Goal: Task Accomplishment & Management: Complete application form

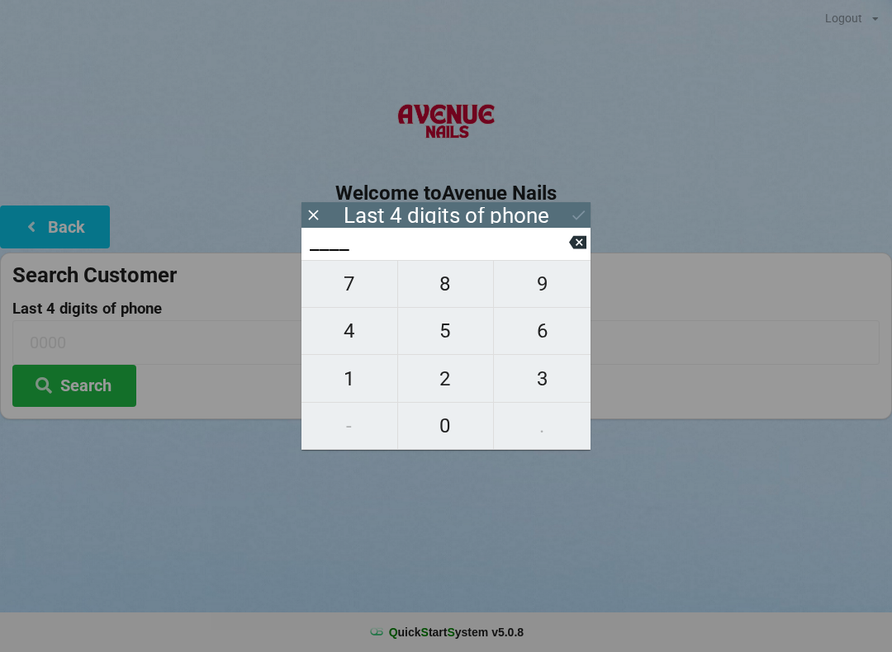
click at [442, 329] on span "5" at bounding box center [446, 331] width 96 height 35
type input "5___"
click at [346, 344] on span "4" at bounding box center [349, 331] width 96 height 35
type input "54__"
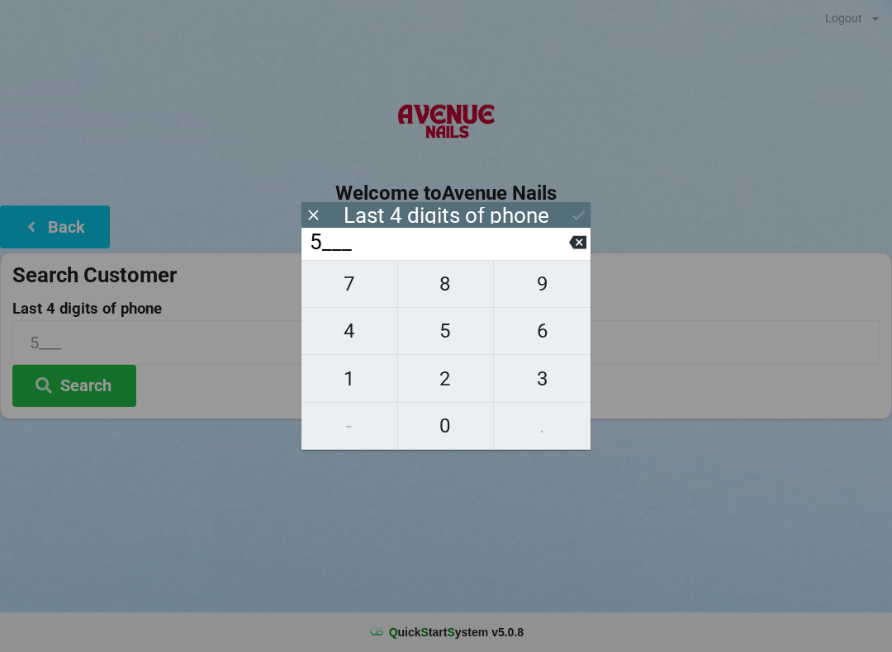
type input "54__"
click at [344, 291] on span "7" at bounding box center [349, 284] width 96 height 35
type input "547_"
click at [438, 341] on span "5" at bounding box center [446, 331] width 96 height 35
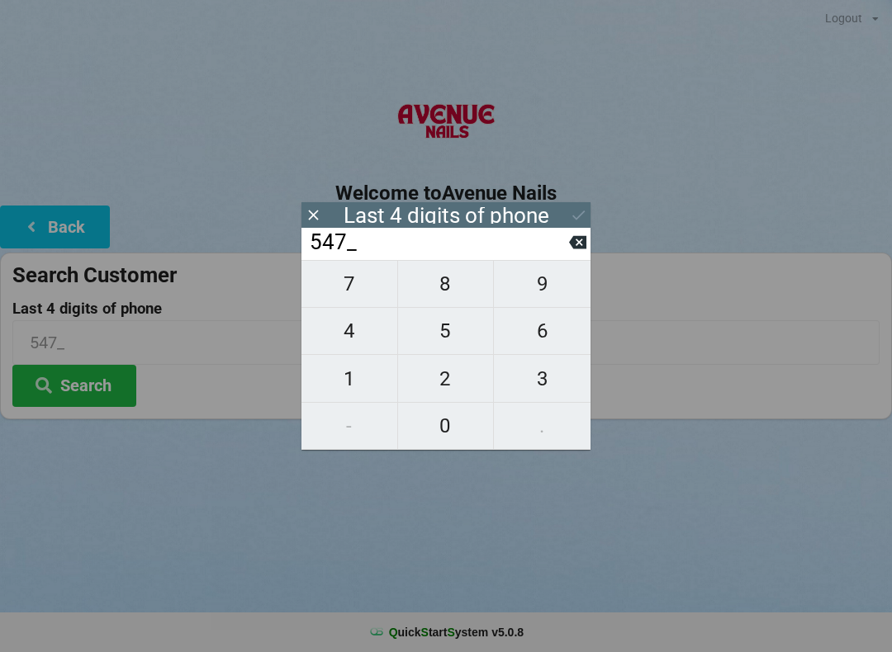
type input "5475"
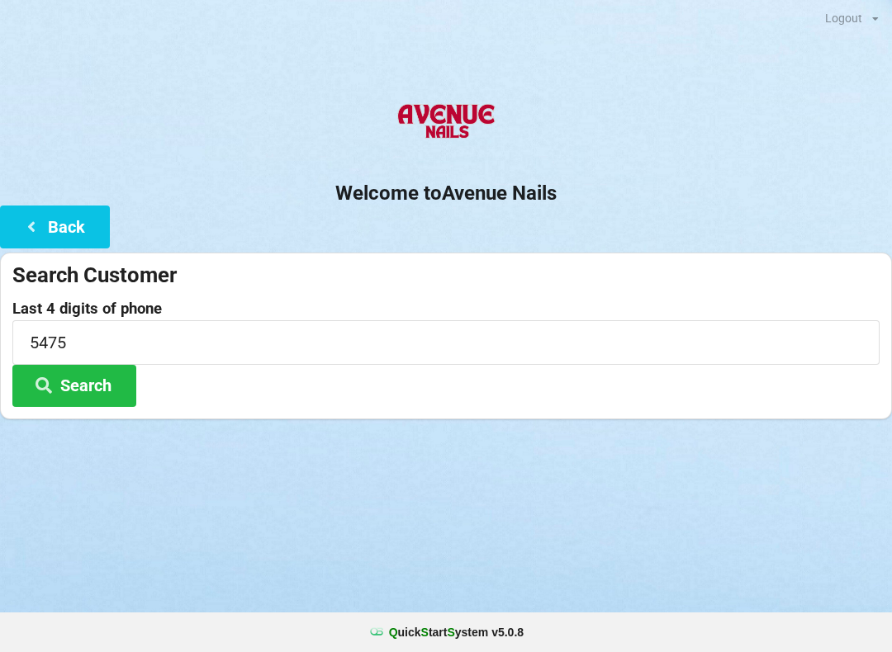
click at [452, 505] on div "Logout Logout Sign-In Welcome to Avenue Nails Back Search Customer Last 4 digit…" at bounding box center [446, 326] width 892 height 652
click at [86, 382] on button "Search" at bounding box center [74, 386] width 124 height 42
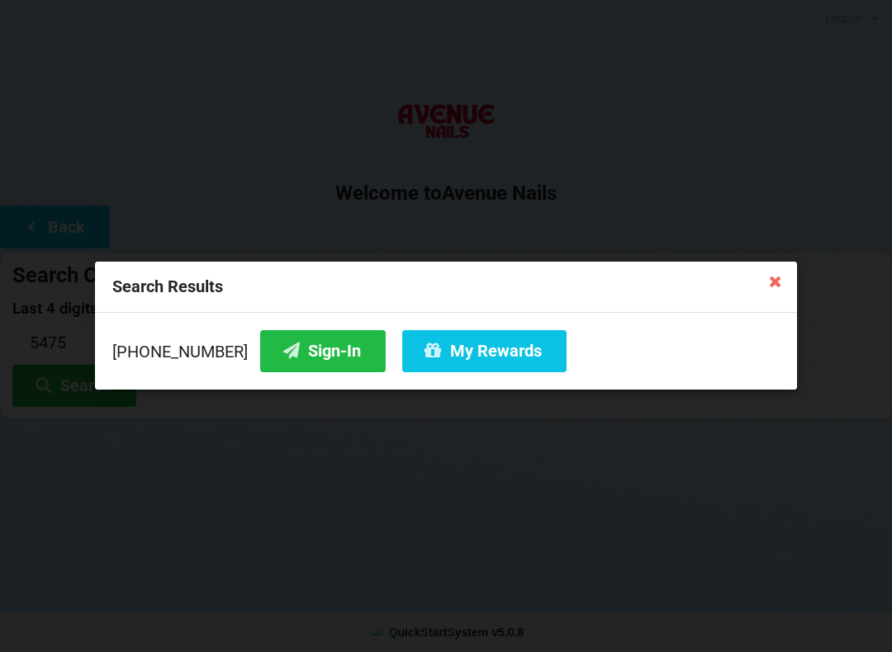
click at [285, 352] on button "Sign-In" at bounding box center [323, 351] width 126 height 42
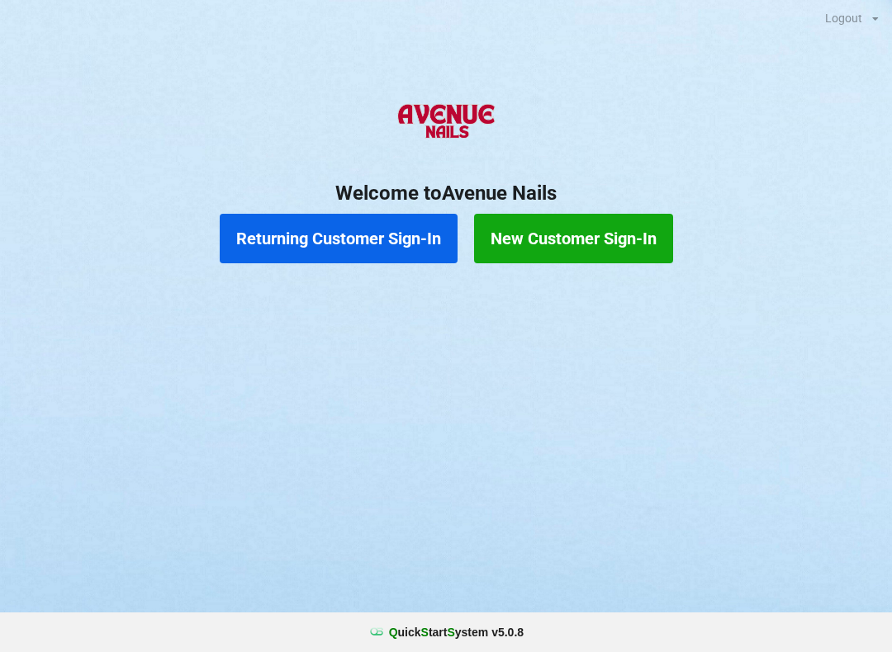
click at [381, 242] on button "Returning Customer Sign-In" at bounding box center [339, 239] width 238 height 50
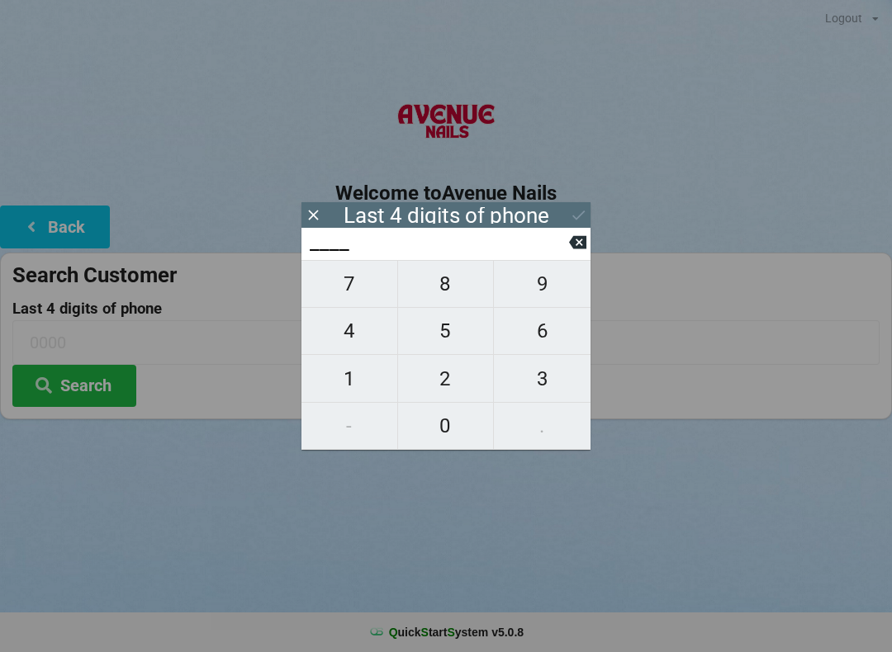
click at [350, 396] on span "1" at bounding box center [349, 379] width 96 height 35
type input "1___"
click at [533, 376] on span "3" at bounding box center [542, 379] width 97 height 35
type input "13__"
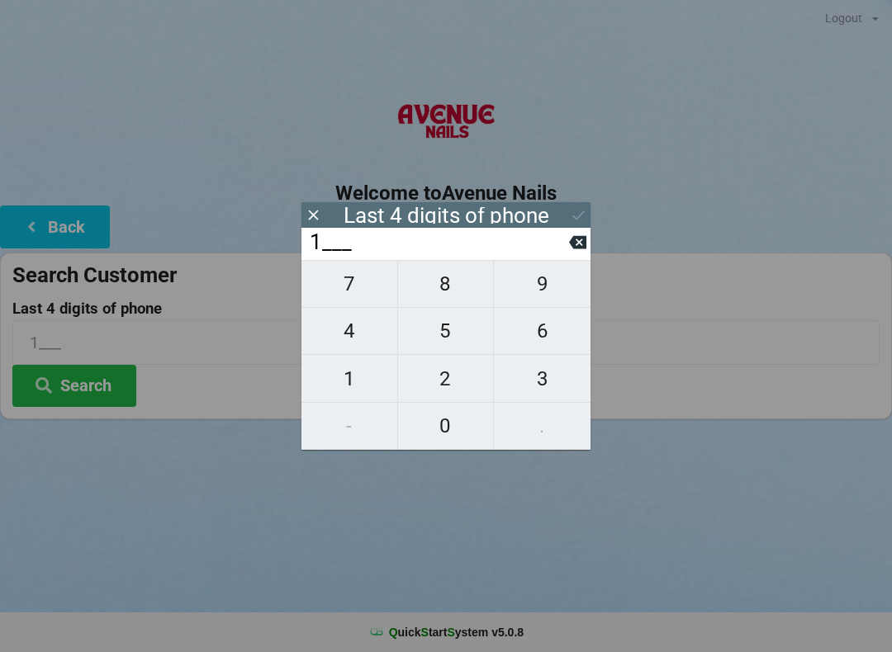
type input "13__"
click at [542, 339] on span "6" at bounding box center [542, 331] width 97 height 35
type input "136_"
click at [539, 325] on span "6" at bounding box center [542, 331] width 97 height 35
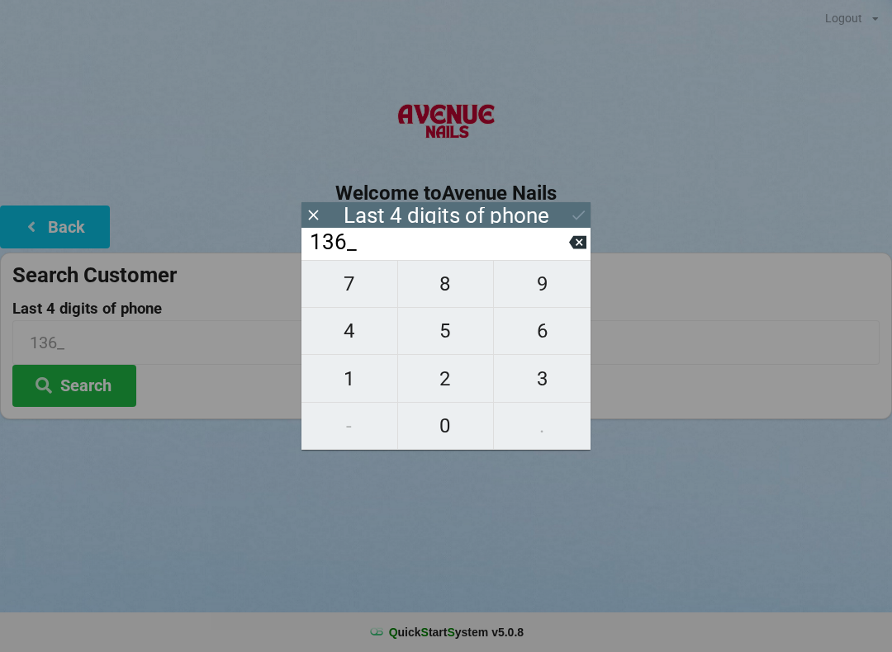
type input "1366"
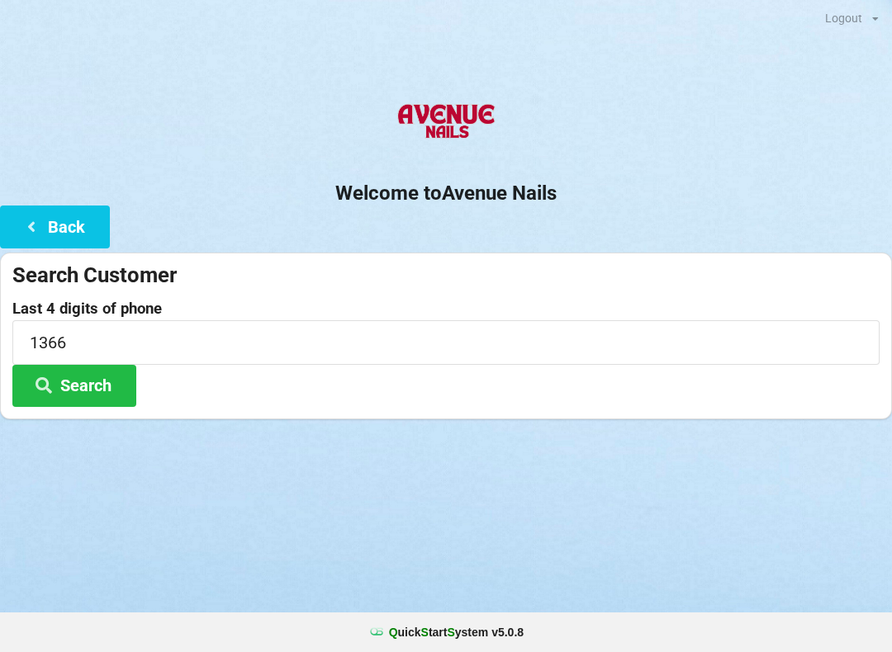
click at [590, 209] on div "Welcome to Avenue Nails Back Search Customer Last 4 digits of phone 1366 Search" at bounding box center [446, 254] width 892 height 329
click at [107, 385] on button "Search" at bounding box center [74, 386] width 124 height 42
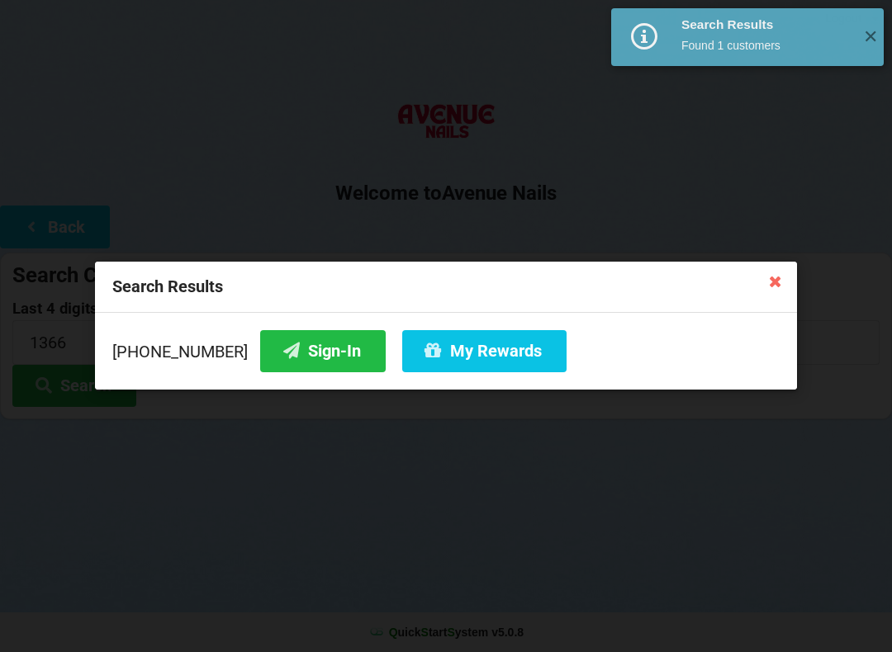
click at [314, 365] on button "Sign-In" at bounding box center [323, 351] width 126 height 42
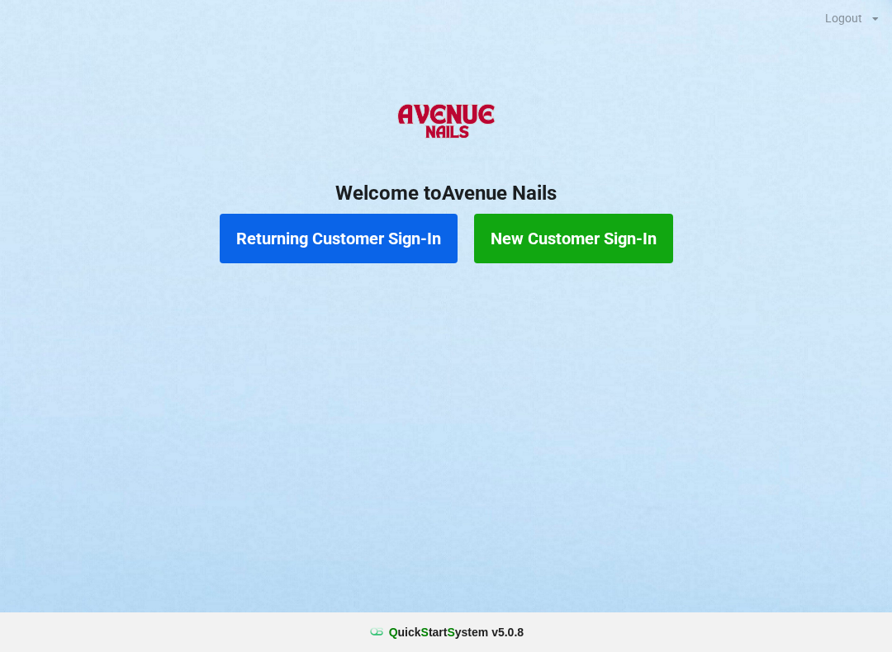
click at [376, 232] on button "Returning Customer Sign-In" at bounding box center [339, 239] width 238 height 50
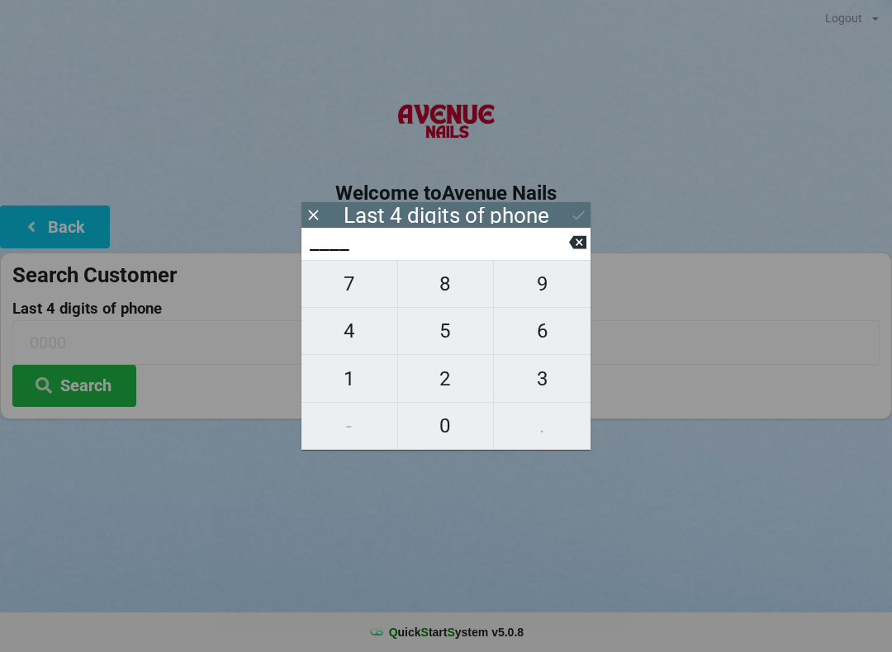
click at [356, 281] on span "7" at bounding box center [349, 284] width 96 height 35
type input "7___"
click at [346, 289] on span "7" at bounding box center [349, 284] width 96 height 35
type input "77__"
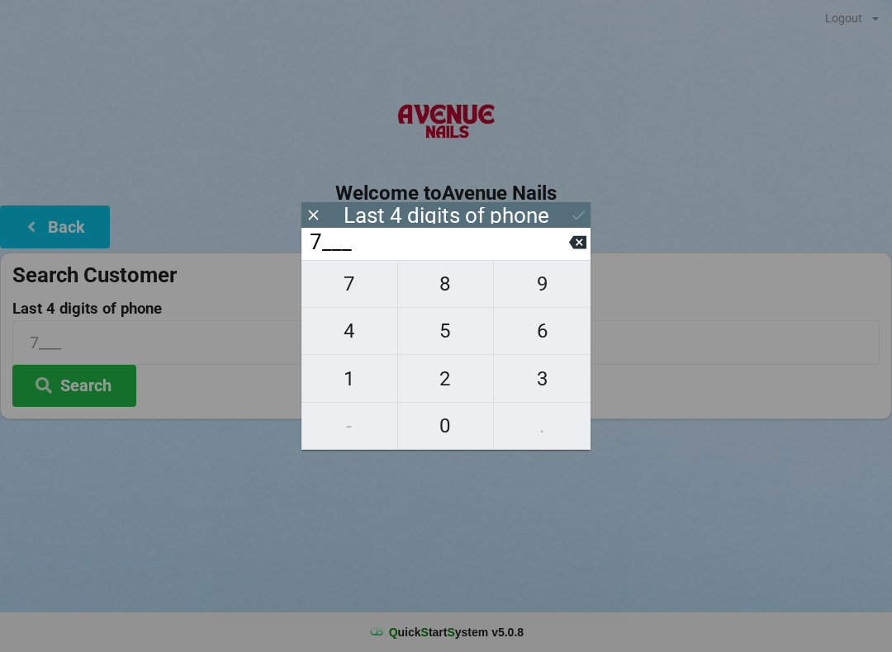
type input "77__"
click at [453, 424] on span "0" at bounding box center [446, 426] width 96 height 35
type input "770_"
click at [458, 382] on span "2" at bounding box center [446, 379] width 96 height 35
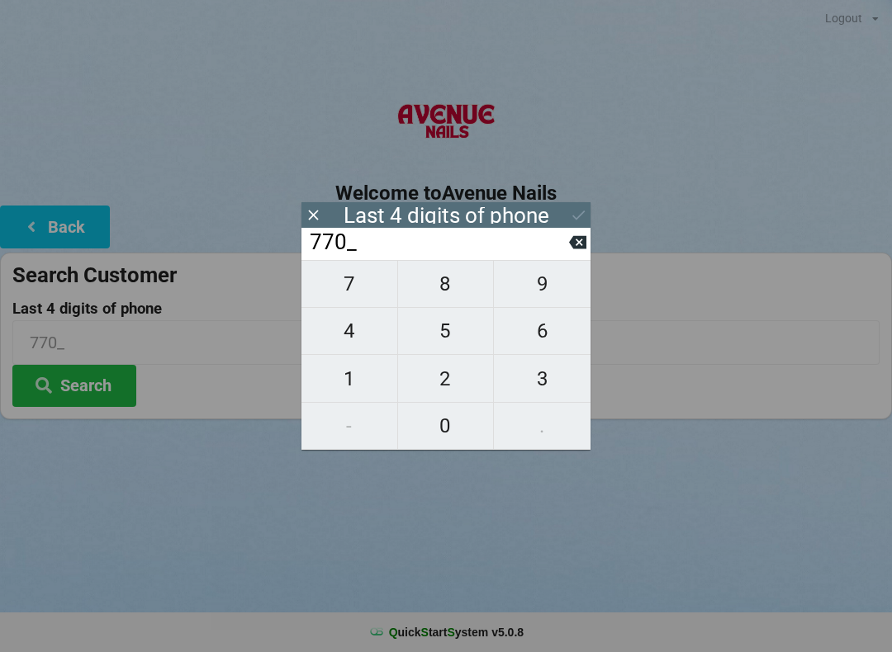
type input "7702"
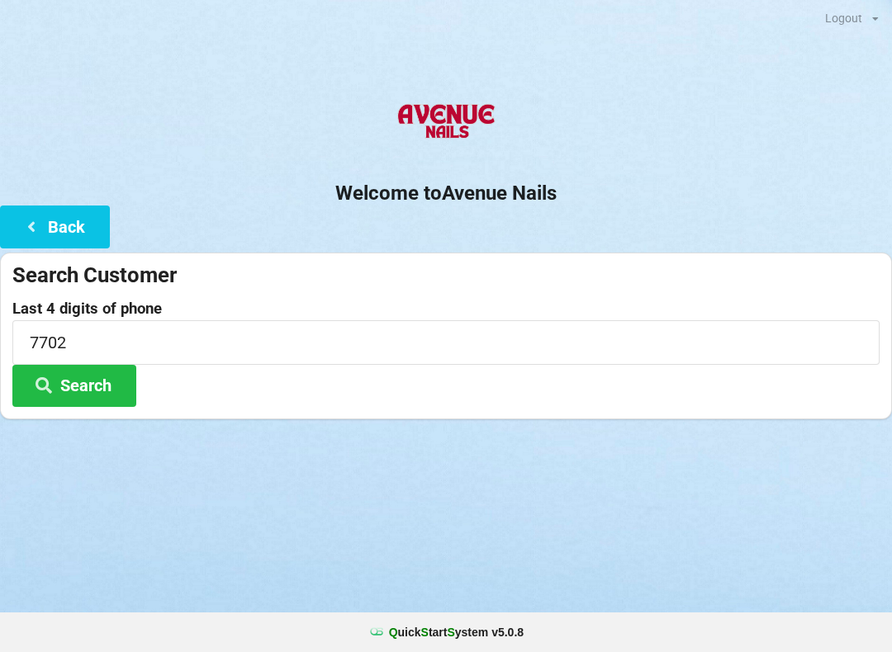
click at [685, 487] on div "Logout Logout Sign-In Welcome to Avenue Nails Back Search Customer Last 4 digit…" at bounding box center [446, 326] width 892 height 652
click at [118, 386] on button "Search" at bounding box center [74, 386] width 124 height 42
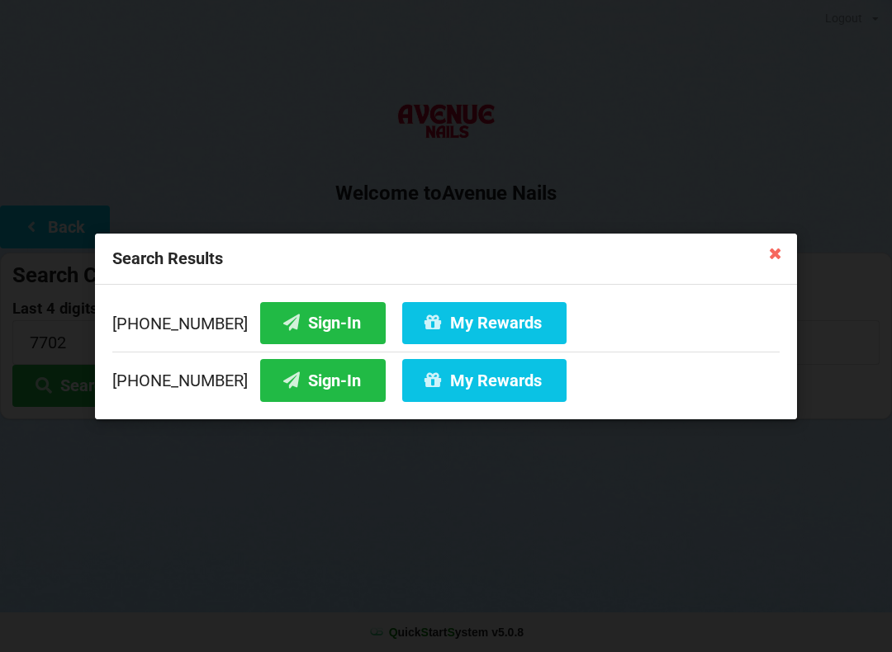
click at [301, 386] on button "Sign-In" at bounding box center [323, 380] width 126 height 42
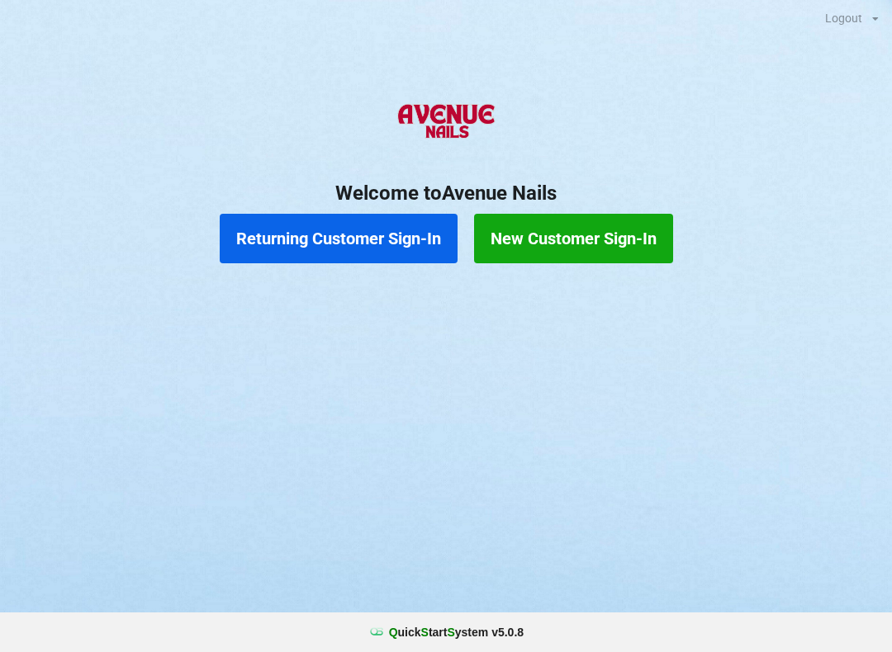
click at [368, 239] on button "Returning Customer Sign-In" at bounding box center [339, 239] width 238 height 50
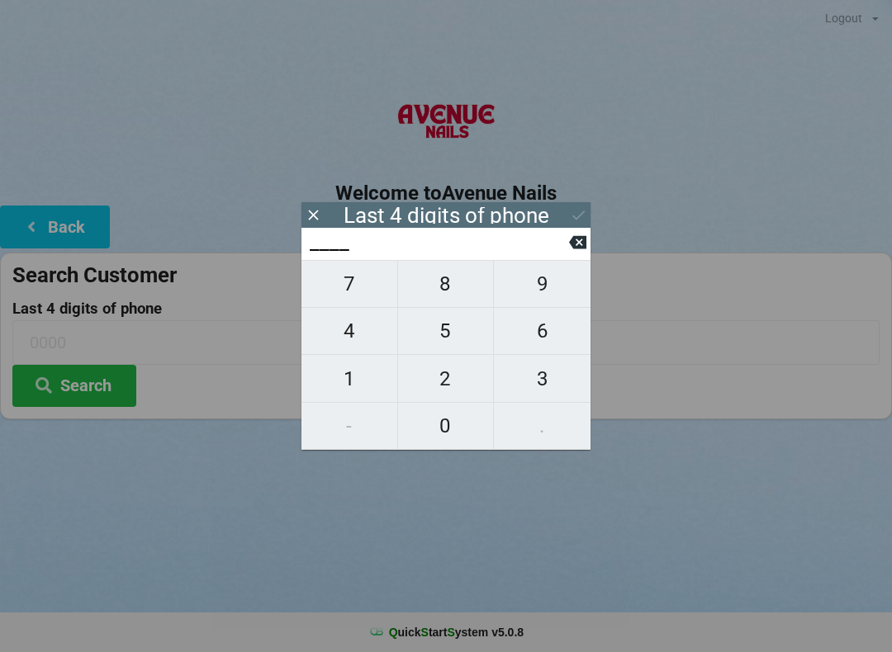
click at [547, 384] on span "3" at bounding box center [542, 379] width 97 height 35
type input "3___"
click at [539, 335] on span "6" at bounding box center [542, 331] width 97 height 35
type input "36__"
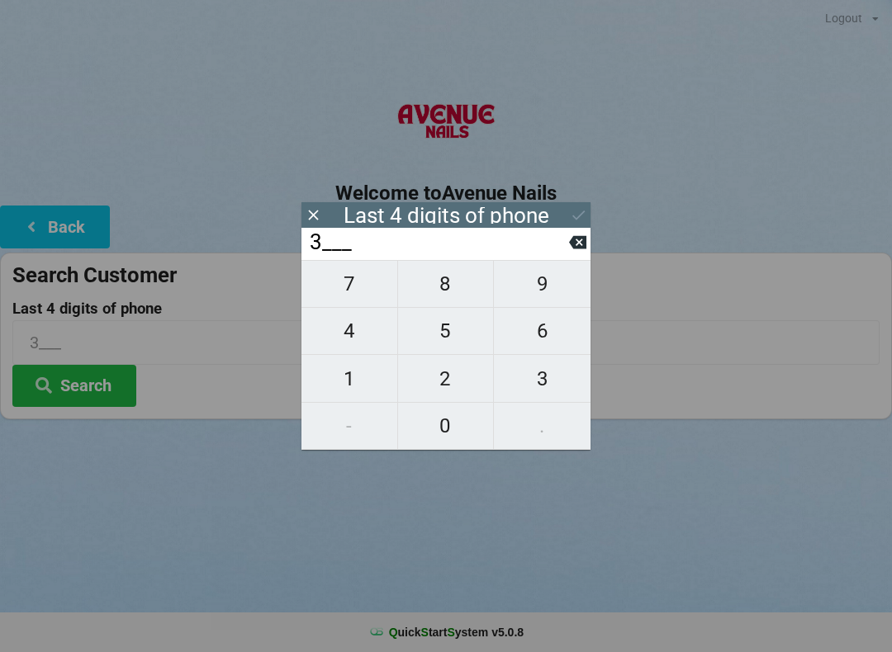
type input "36__"
click at [448, 382] on span "2" at bounding box center [446, 379] width 96 height 35
type input "362_"
click at [346, 298] on span "7" at bounding box center [349, 284] width 96 height 35
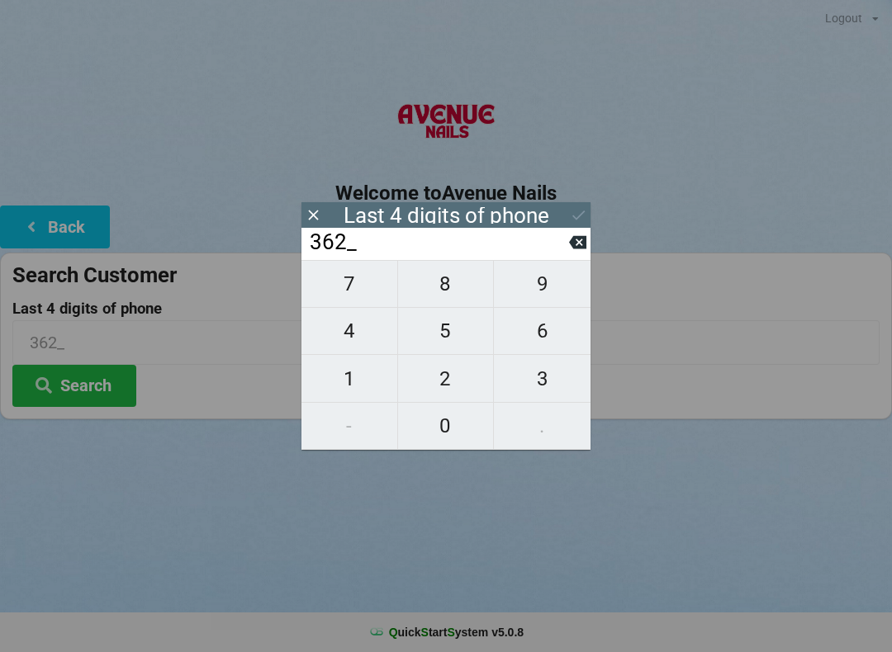
type input "3627"
click at [581, 211] on icon at bounding box center [578, 214] width 17 height 17
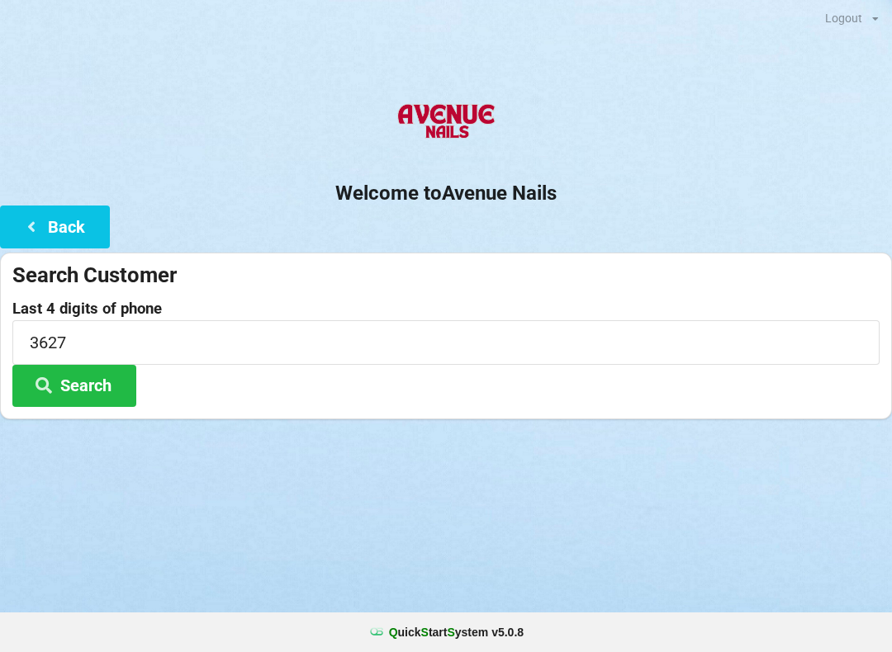
click at [87, 387] on button "Search" at bounding box center [74, 386] width 124 height 42
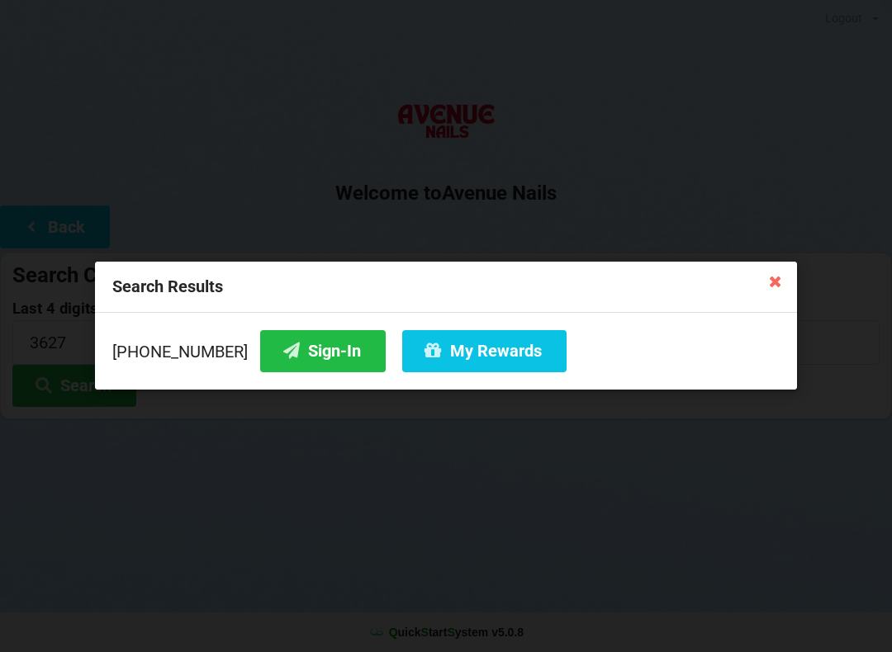
click at [441, 360] on button "My Rewards" at bounding box center [484, 351] width 164 height 42
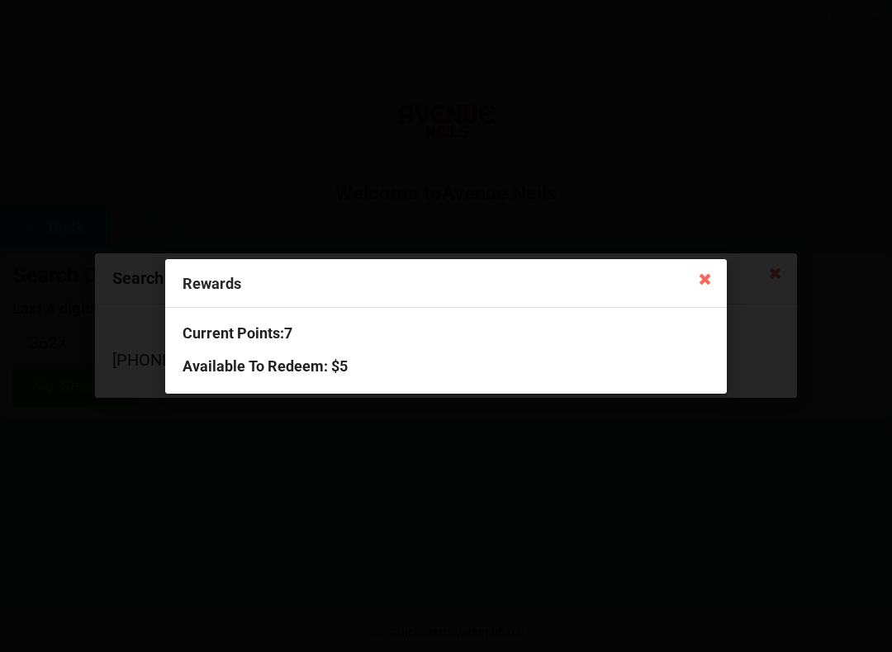
click at [704, 277] on icon at bounding box center [705, 278] width 26 height 26
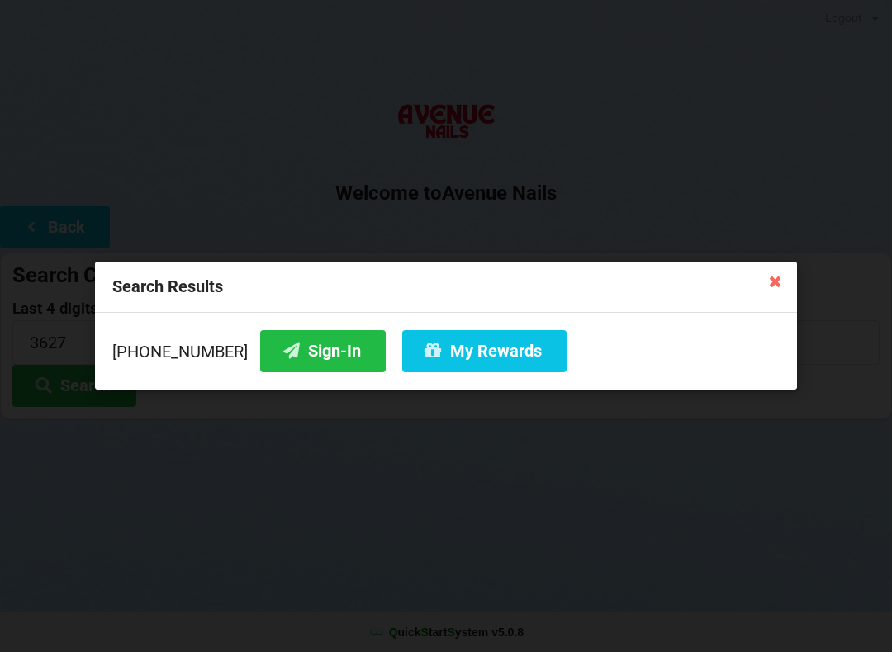
click at [293, 364] on button "Sign-In" at bounding box center [323, 351] width 126 height 42
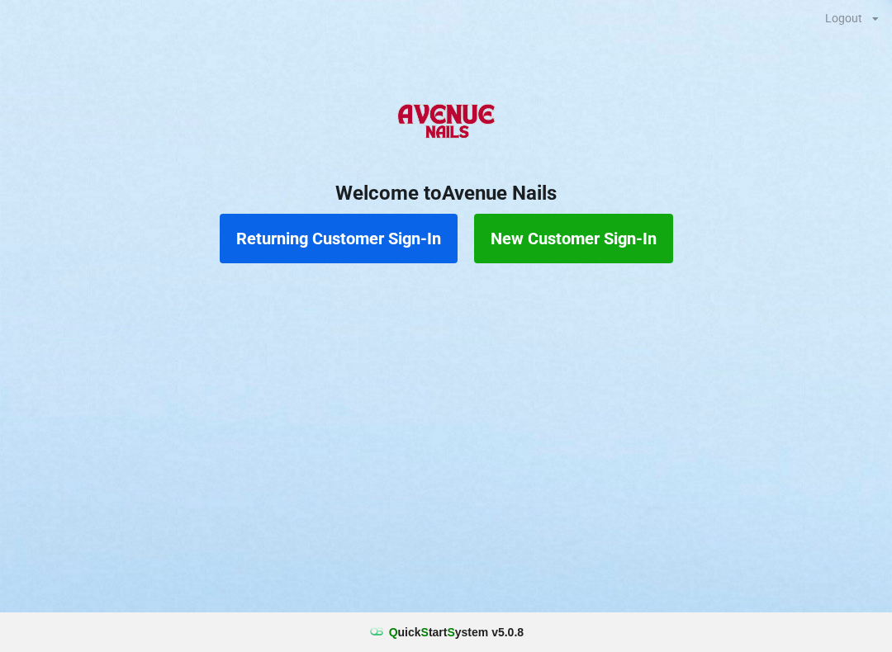
click at [362, 230] on button "Returning Customer Sign-In" at bounding box center [339, 239] width 238 height 50
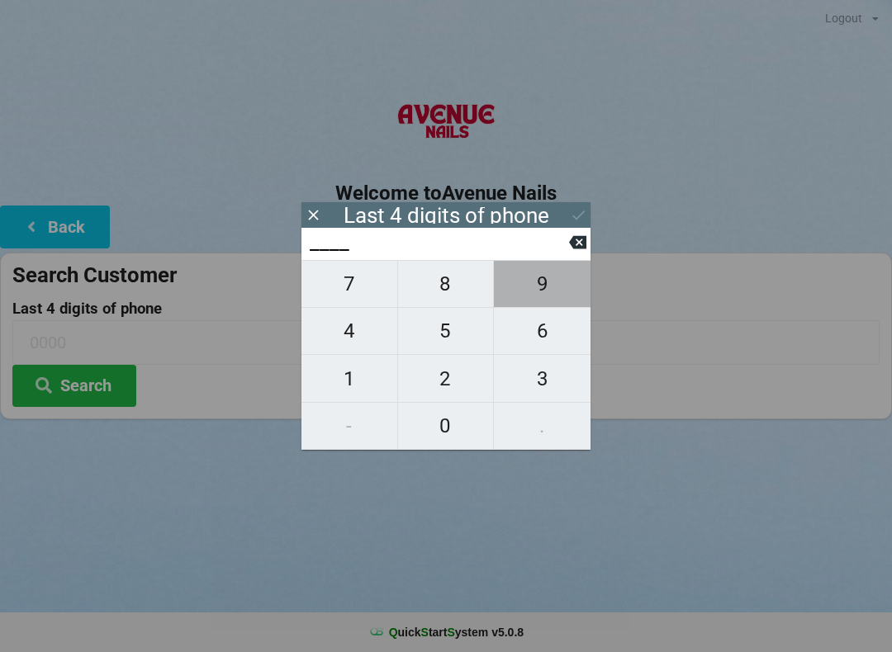
click at [548, 288] on span "9" at bounding box center [542, 284] width 97 height 35
type input "9___"
click at [545, 377] on span "3" at bounding box center [542, 379] width 97 height 35
type input "93__"
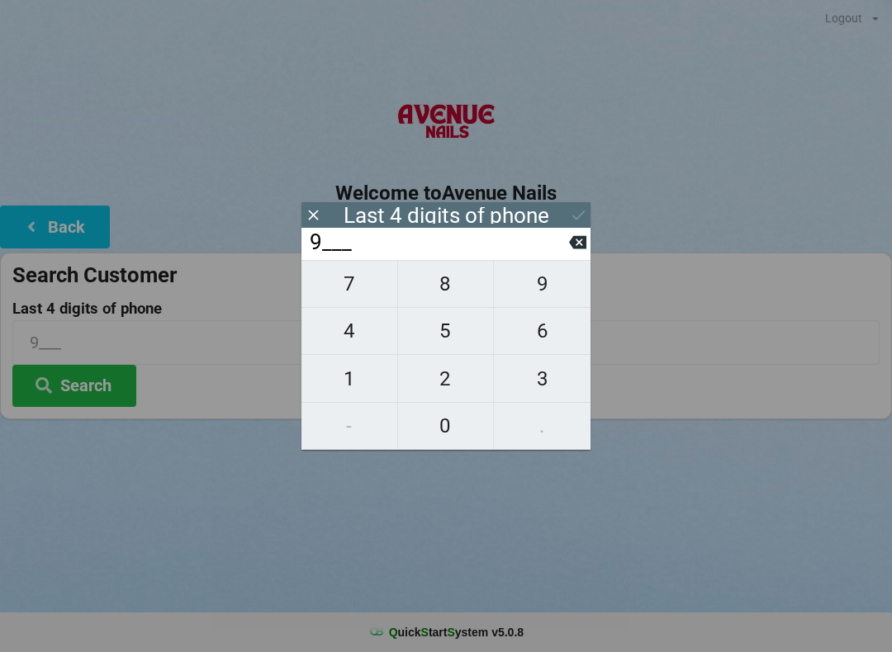
type input "93__"
click at [451, 379] on span "2" at bounding box center [446, 379] width 96 height 35
type input "932_"
click at [445, 332] on span "5" at bounding box center [446, 331] width 96 height 35
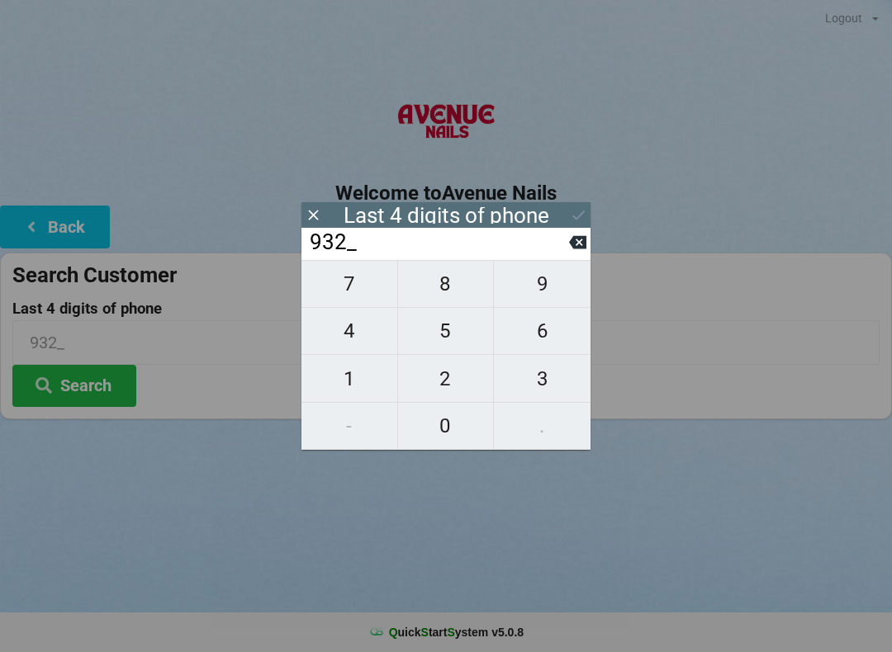
type input "9325"
click at [92, 387] on button "Search" at bounding box center [74, 386] width 124 height 42
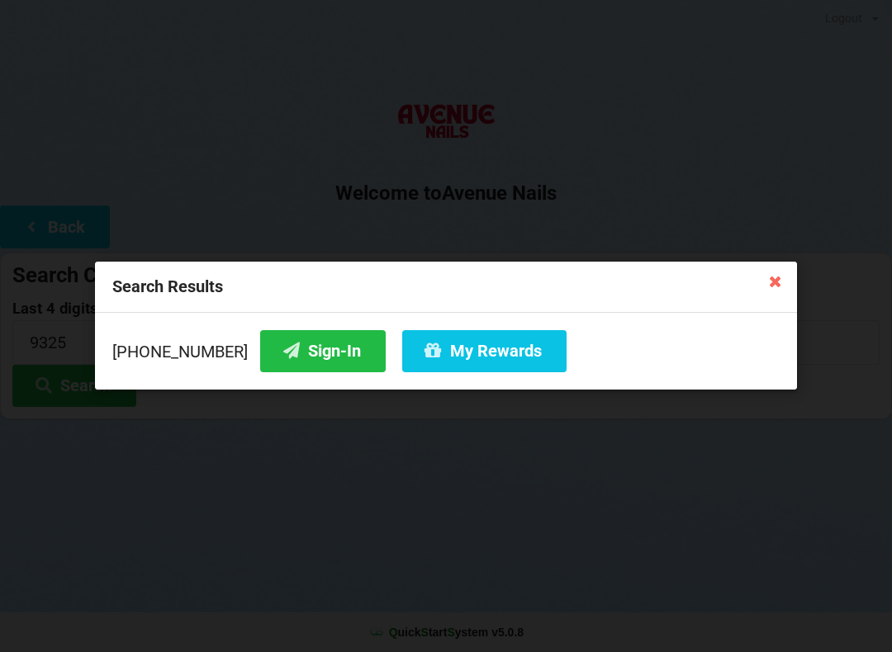
click at [314, 356] on button "Sign-In" at bounding box center [323, 351] width 126 height 42
